Goal: Information Seeking & Learning: Learn about a topic

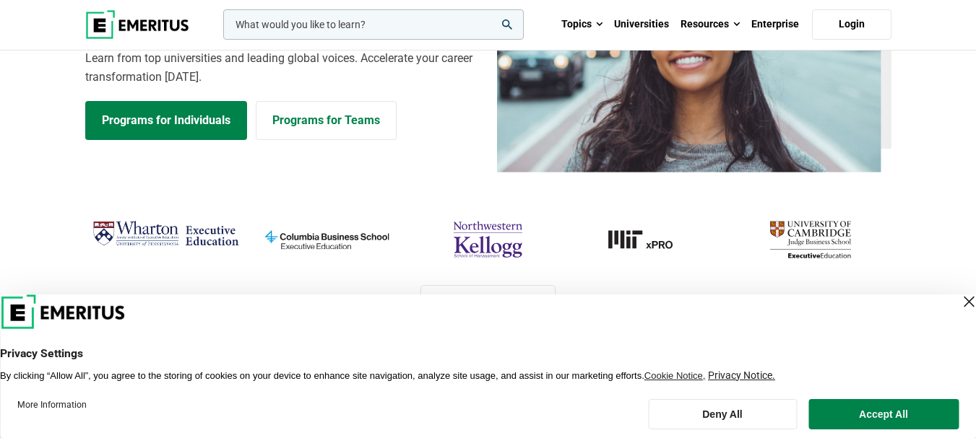
scroll to position [217, 0]
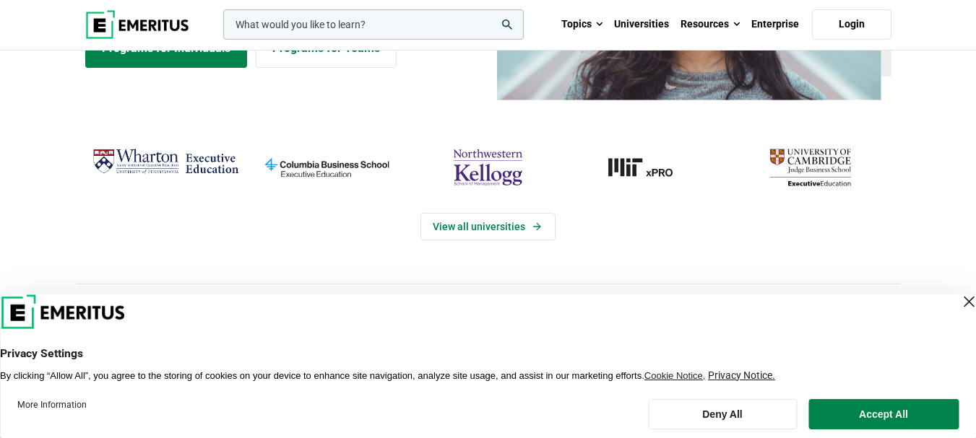
click at [959, 303] on div "Close Layer" at bounding box center [969, 302] width 20 height 20
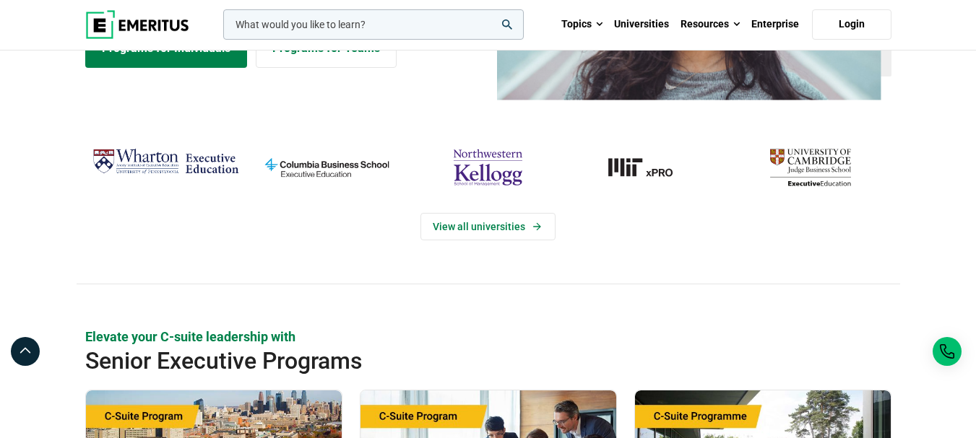
scroll to position [72, 0]
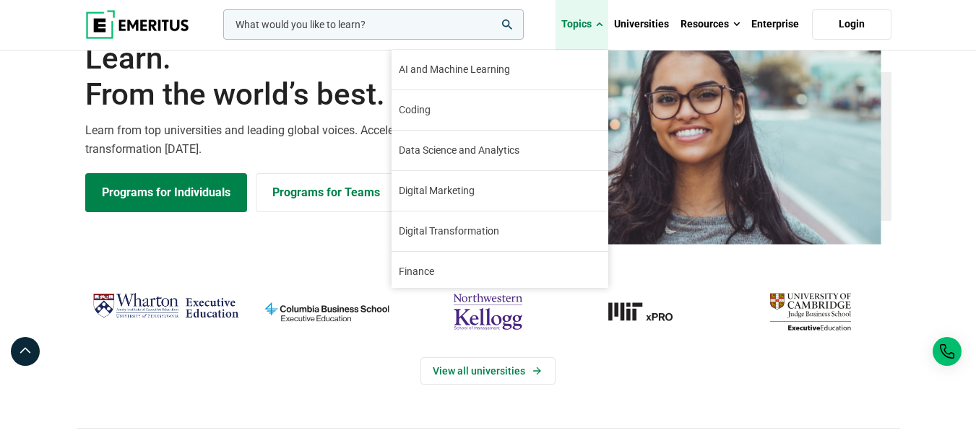
click at [577, 22] on link "Topics" at bounding box center [581, 24] width 53 height 51
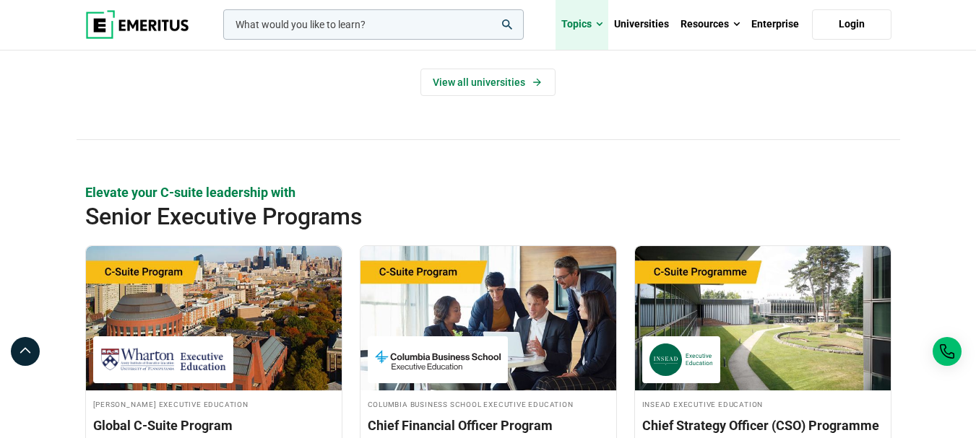
scroll to position [506, 0]
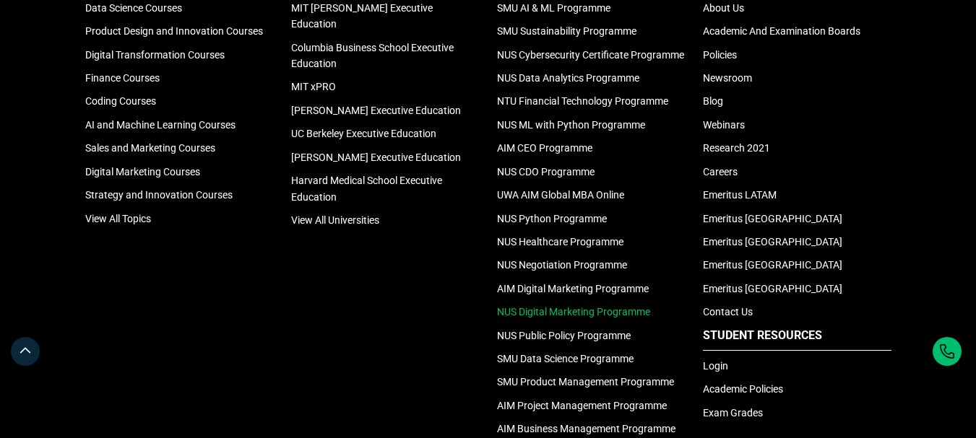
scroll to position [1156, 0]
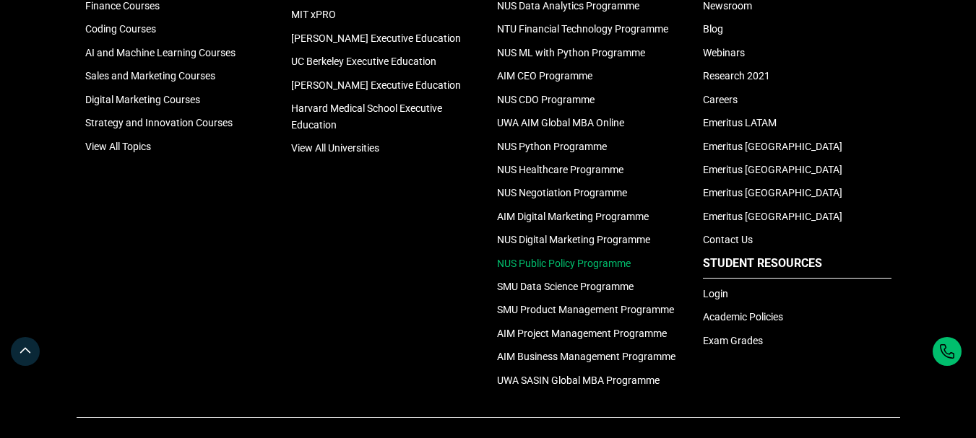
click at [574, 264] on link "NUS Public Policy Programme" at bounding box center [564, 264] width 134 height 12
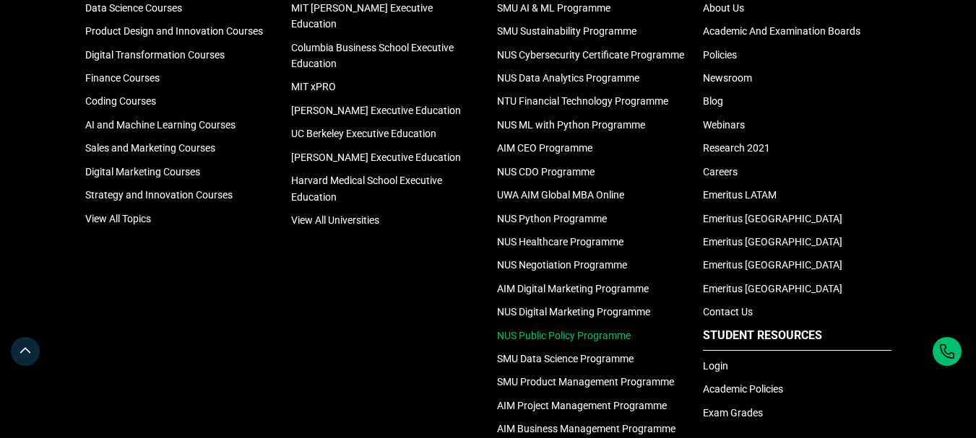
scroll to position [1011, 0]
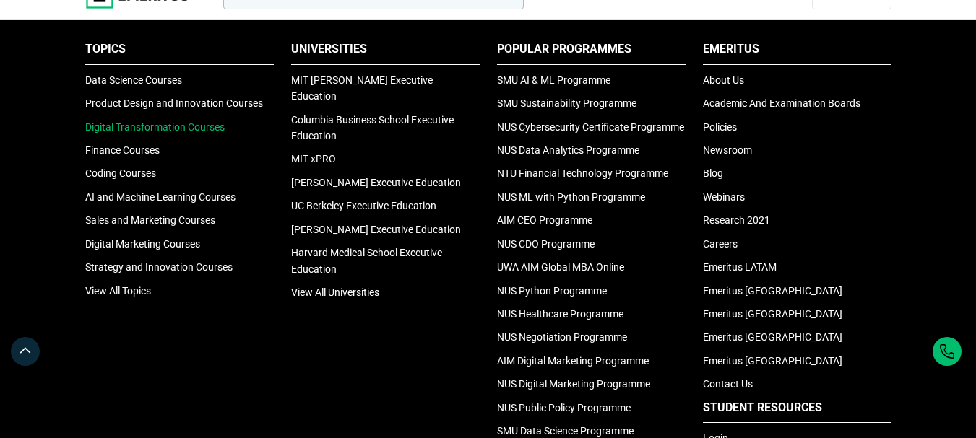
click at [199, 126] on link "Digital Transformation Courses" at bounding box center [154, 127] width 139 height 12
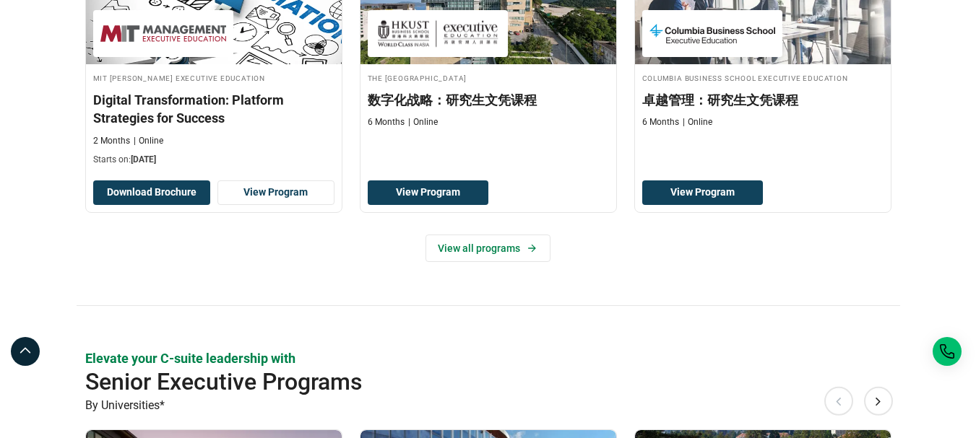
scroll to position [289, 0]
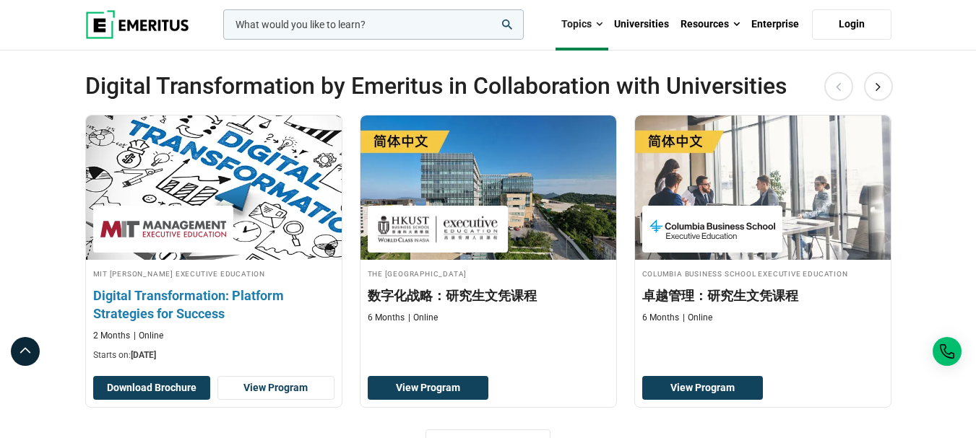
click at [222, 134] on img at bounding box center [213, 187] width 281 height 159
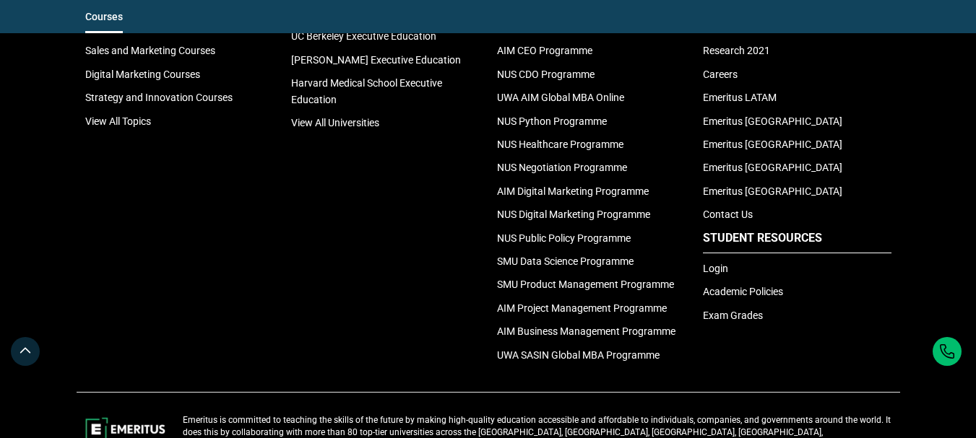
scroll to position [2817, 0]
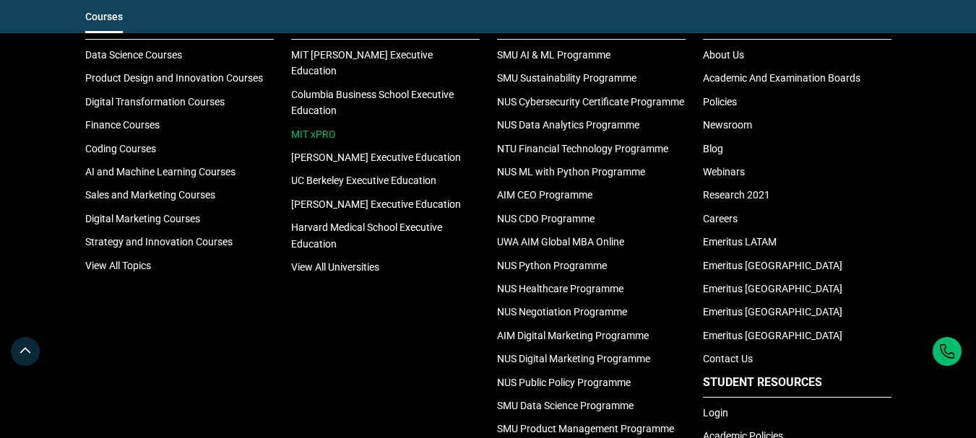
click at [310, 129] on link "MIT xPRO" at bounding box center [313, 135] width 45 height 12
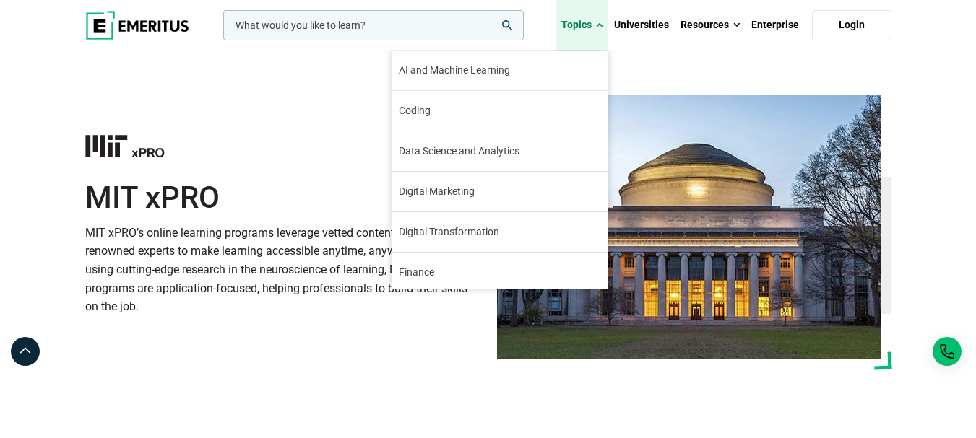
click at [574, 17] on link "Topics" at bounding box center [581, 25] width 53 height 51
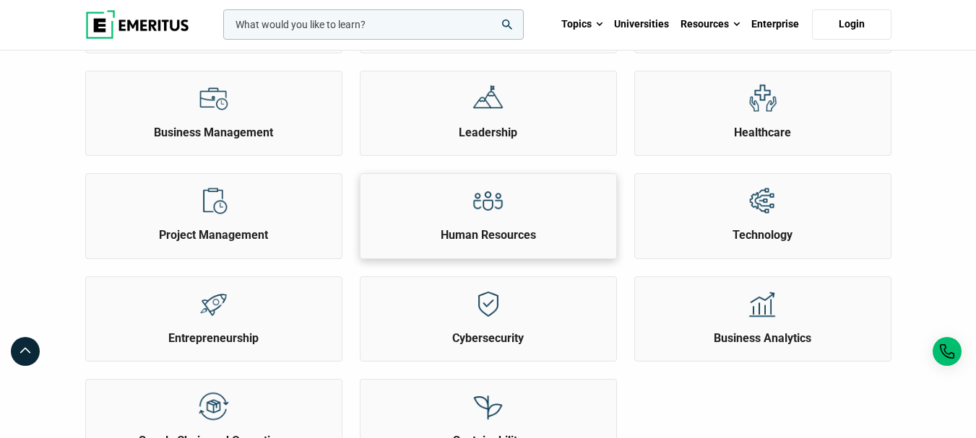
scroll to position [433, 0]
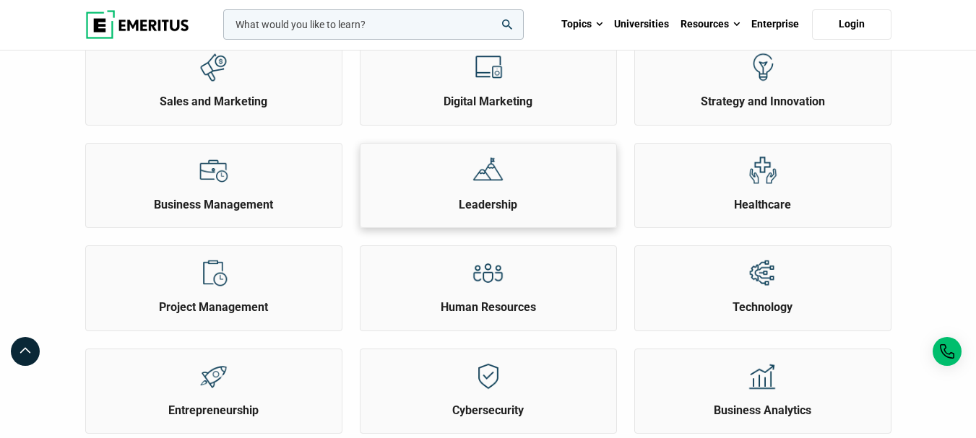
click at [474, 171] on img at bounding box center [488, 171] width 33 height 33
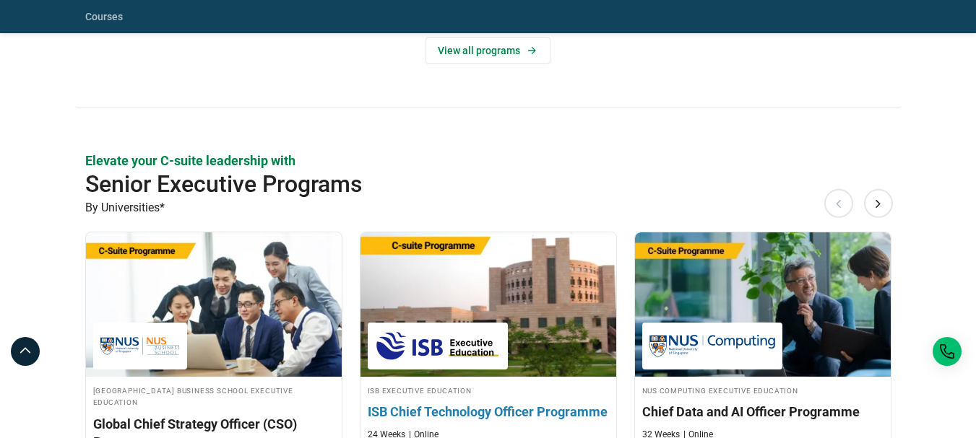
scroll to position [433, 0]
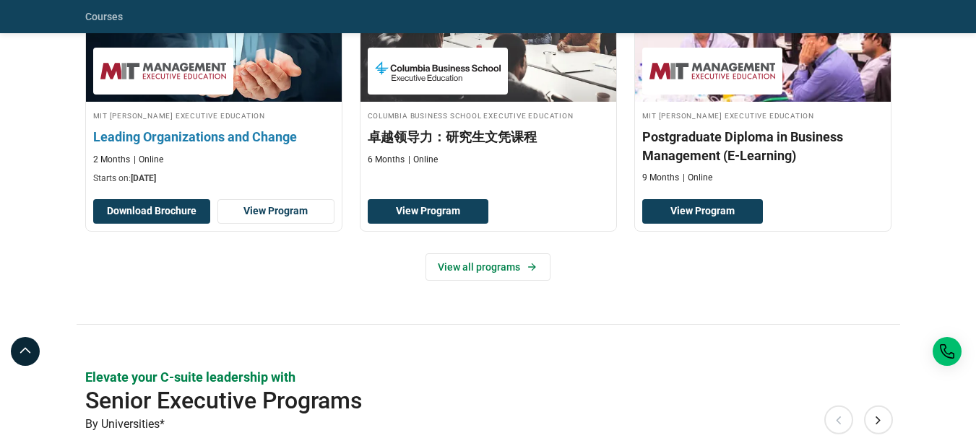
click at [242, 143] on h3 "Leading Organizations and Change" at bounding box center [213, 137] width 241 height 18
